Goal: Task Accomplishment & Management: Manage account settings

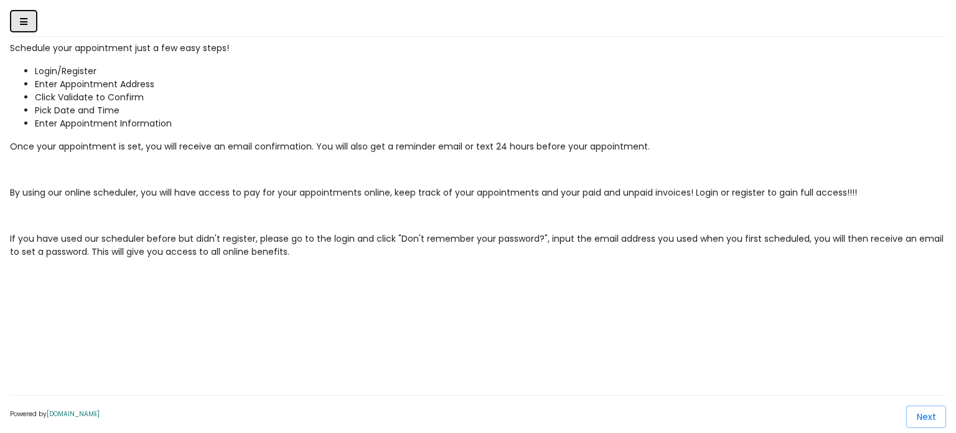
click at [27, 17] on icon "Toggle Side Navigation" at bounding box center [23, 21] width 7 height 9
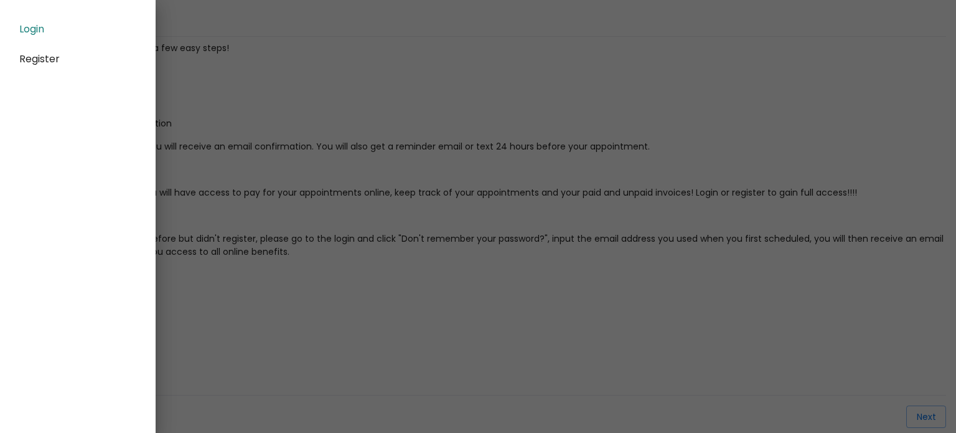
click at [30, 50] on div "Register" at bounding box center [77, 59] width 137 height 30
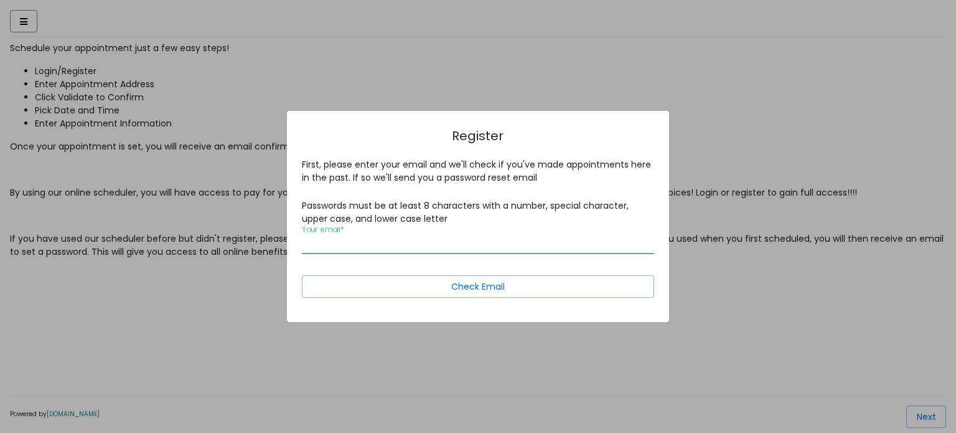
click at [342, 247] on input "Your email *" at bounding box center [478, 243] width 352 height 11
type input "[EMAIL_ADDRESS][DOMAIN_NAME]"
click at [302, 275] on button "Check Email" at bounding box center [478, 286] width 352 height 22
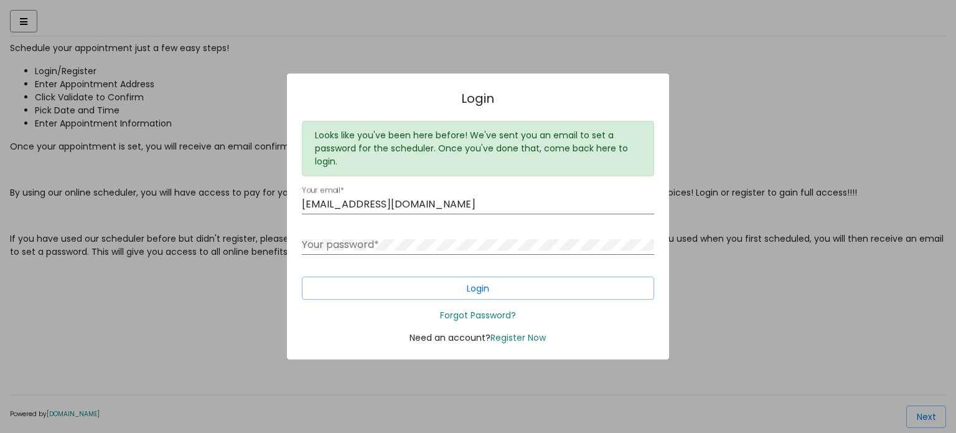
click at [459, 313] on link "Forgot Password?" at bounding box center [478, 315] width 76 height 12
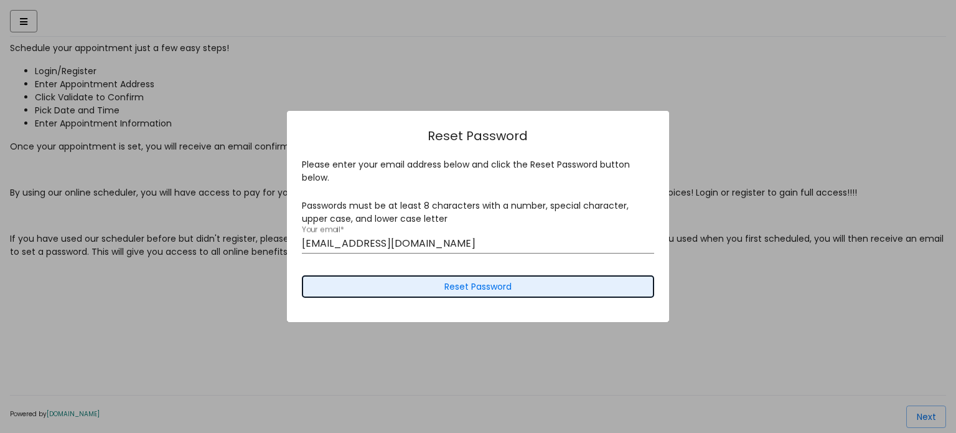
click at [472, 281] on span "Reset Password" at bounding box center [477, 286] width 67 height 12
